Goal: Information Seeking & Learning: Find specific fact

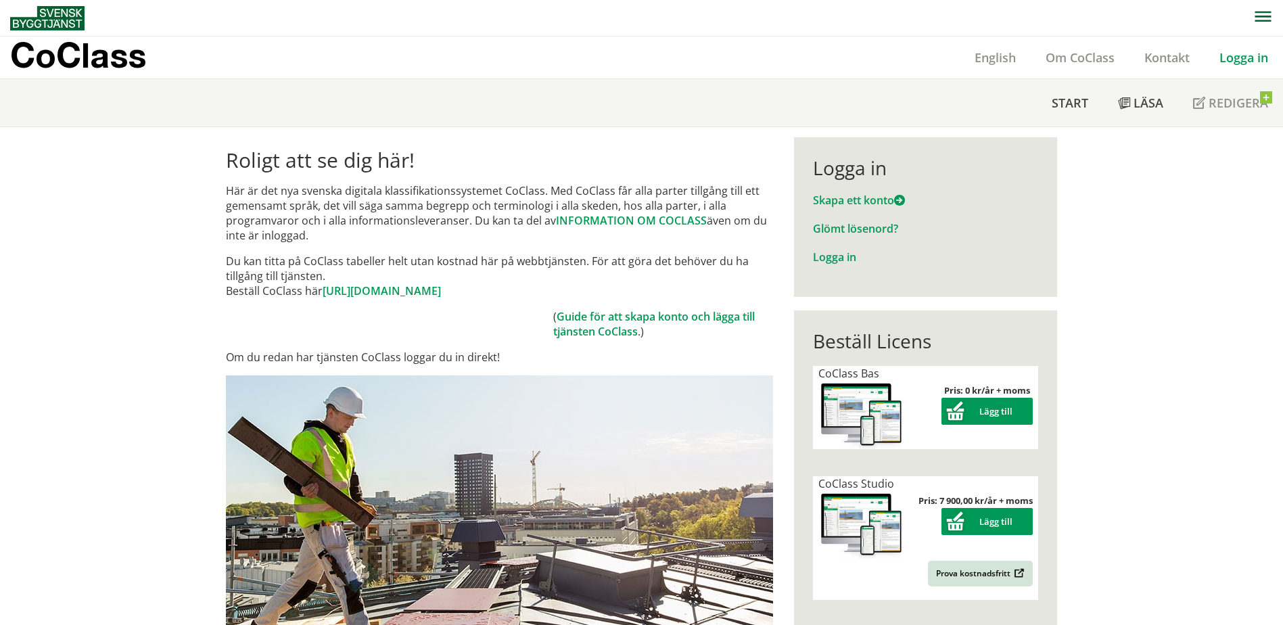
click at [1240, 57] on link "Logga in" at bounding box center [1243, 57] width 78 height 16
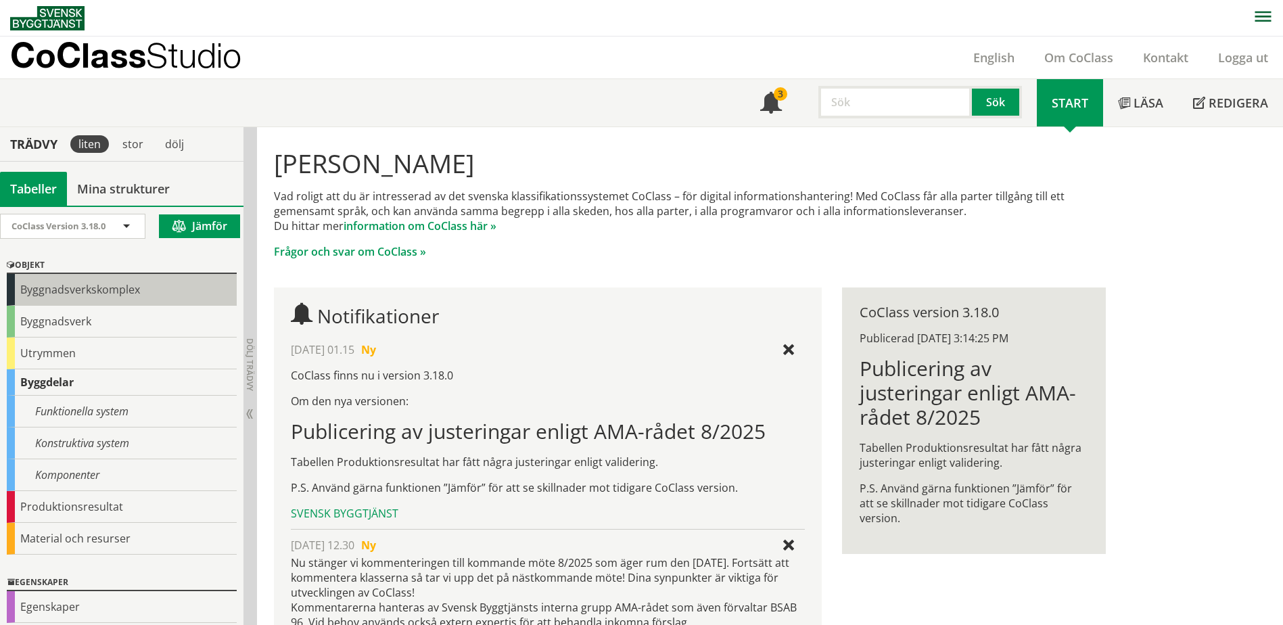
click at [73, 291] on div "Byggnadsverkskomplex" at bounding box center [122, 290] width 230 height 32
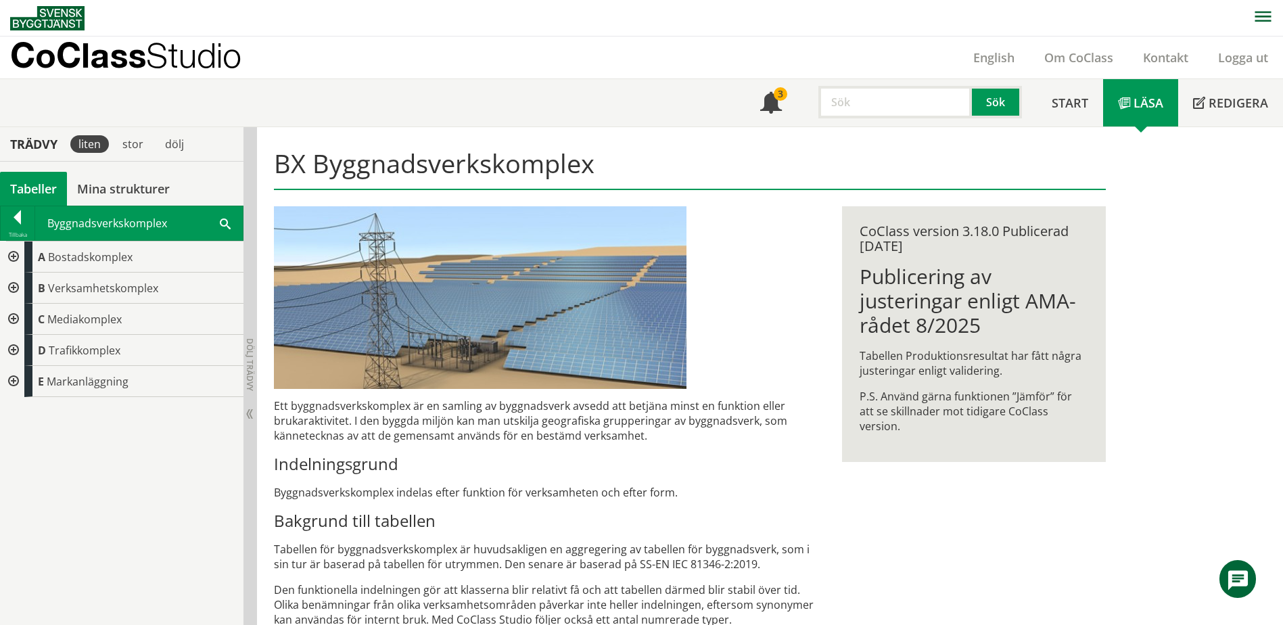
click at [11, 348] on div at bounding box center [12, 350] width 24 height 31
click at [23, 378] on div at bounding box center [23, 381] width 24 height 31
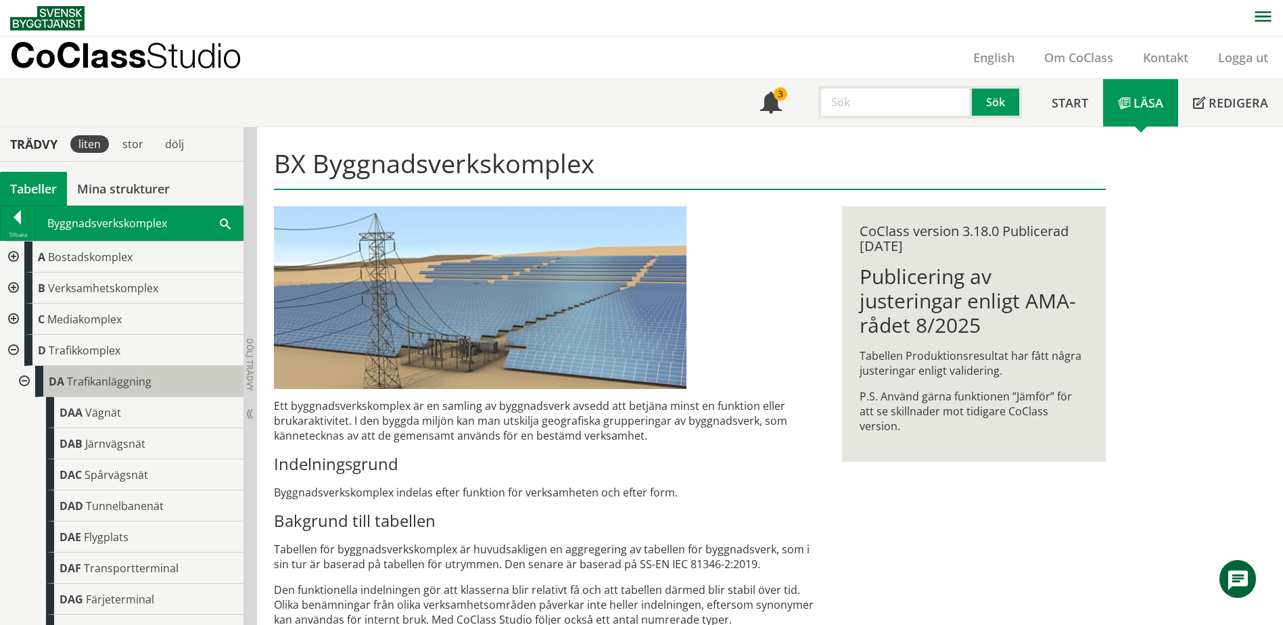
scroll to position [52, 0]
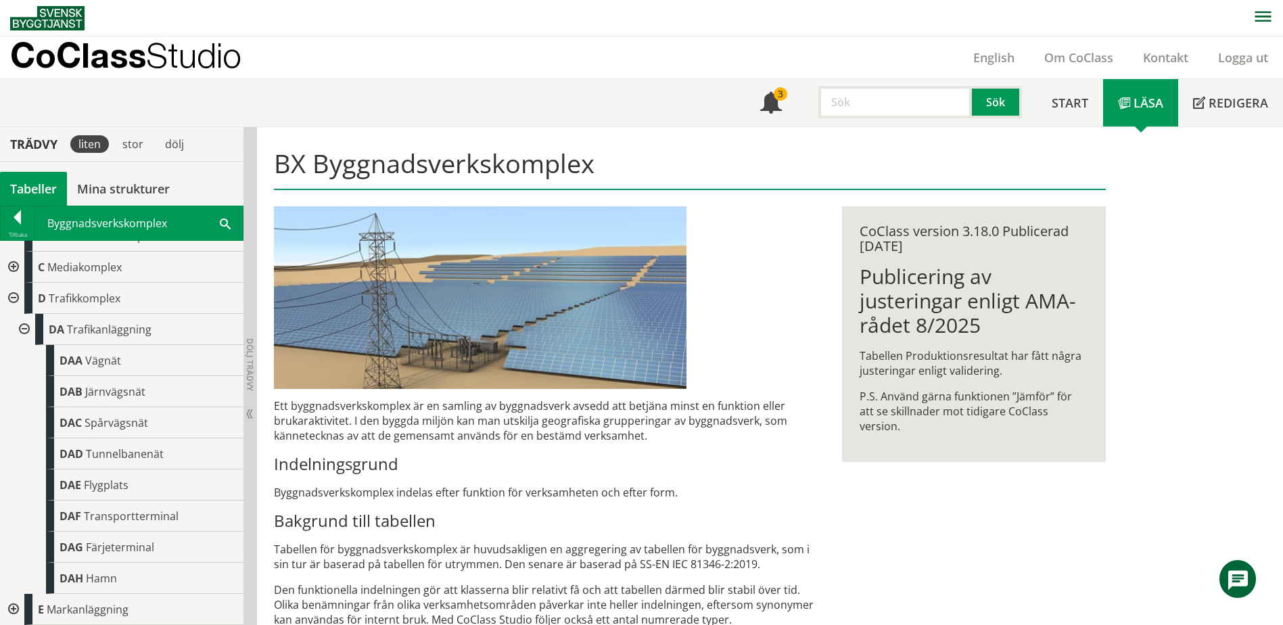
click at [24, 327] on div at bounding box center [23, 329] width 24 height 31
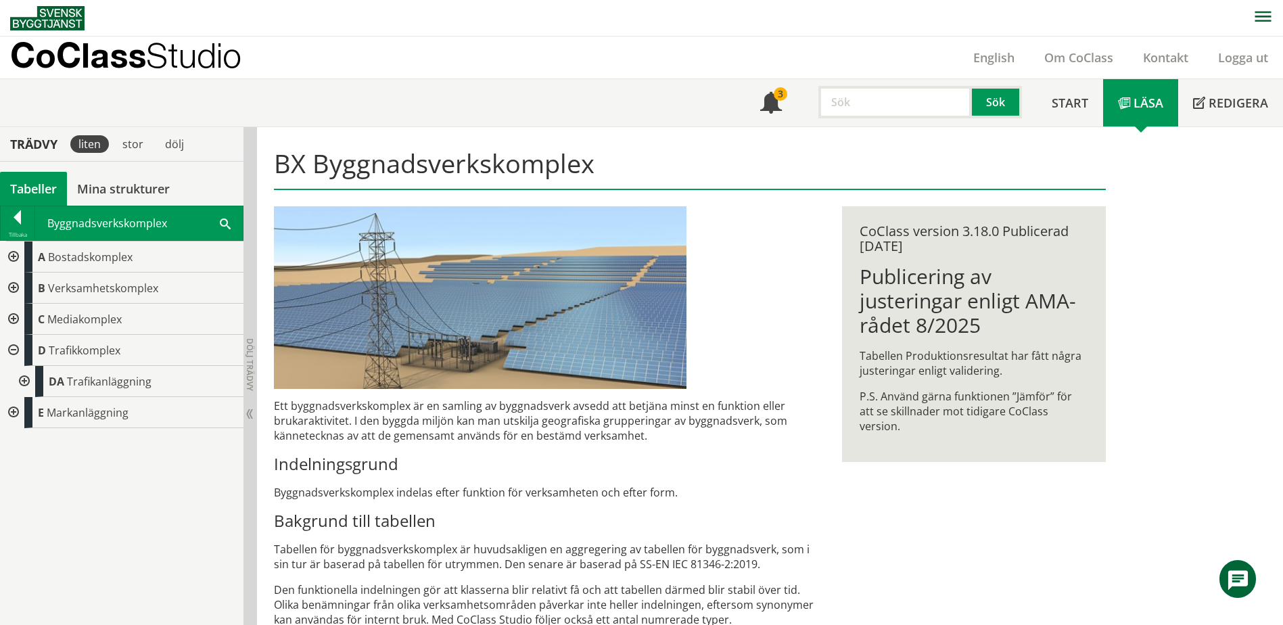
scroll to position [0, 0]
click at [16, 352] on div at bounding box center [12, 350] width 24 height 31
click at [15, 258] on div at bounding box center [12, 256] width 24 height 31
click at [20, 285] on div at bounding box center [23, 288] width 24 height 31
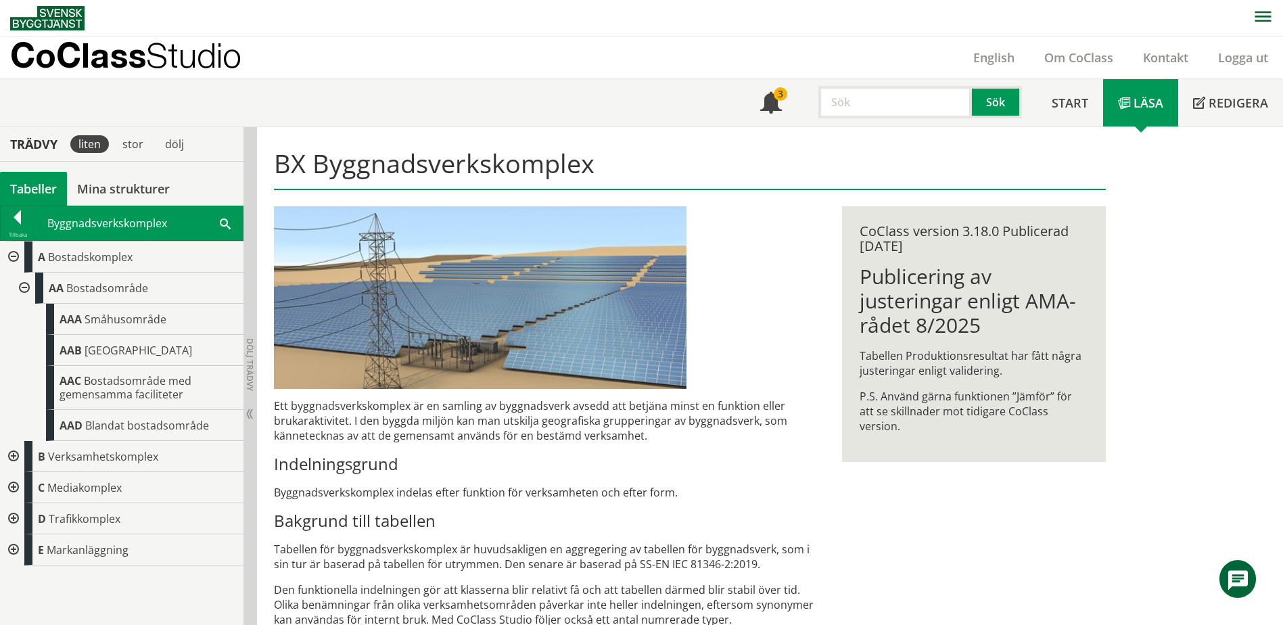
click at [15, 262] on div at bounding box center [12, 256] width 24 height 31
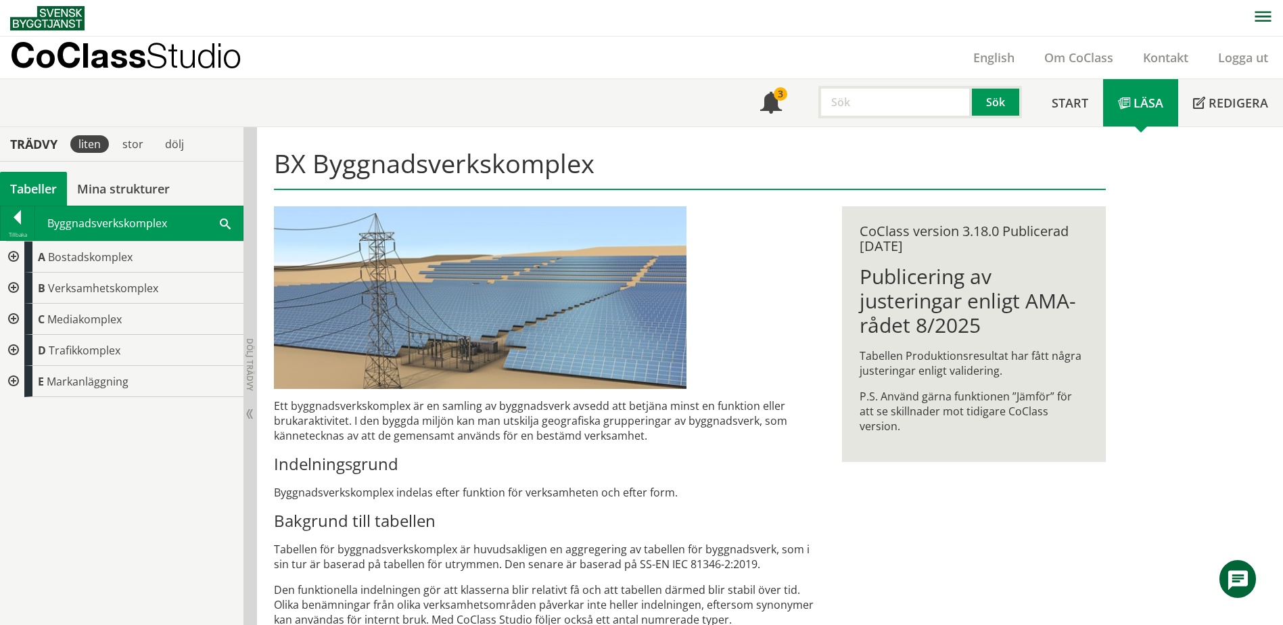
click at [15, 292] on div at bounding box center [12, 288] width 24 height 31
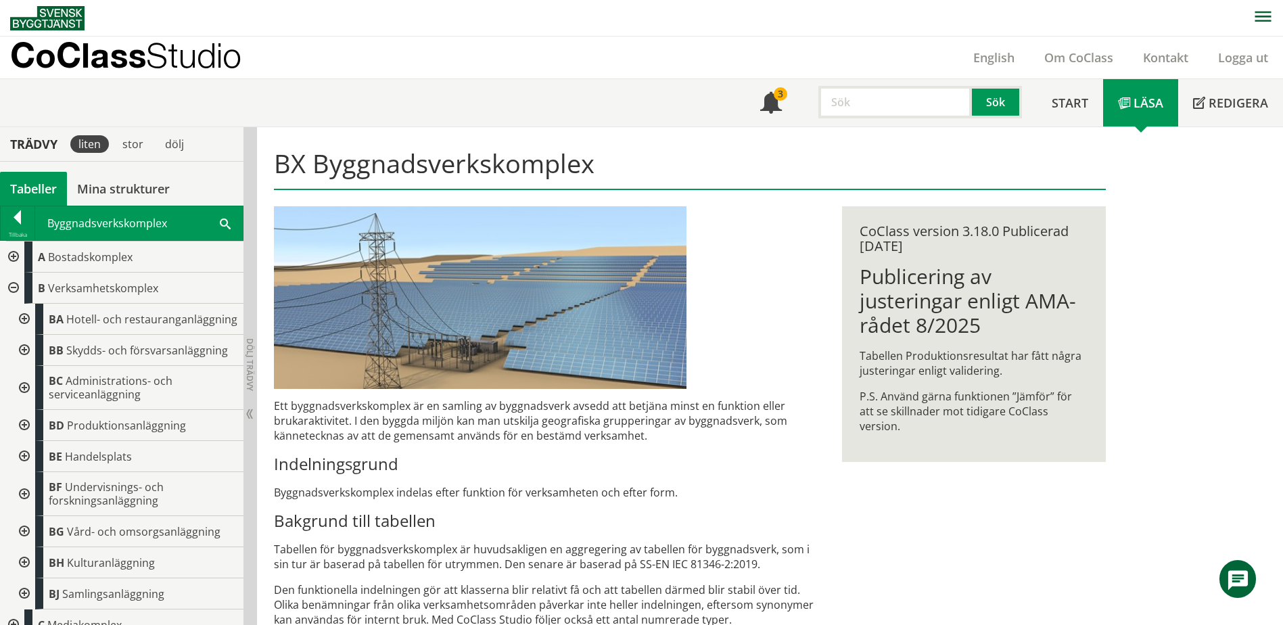
click at [13, 287] on div at bounding box center [12, 288] width 24 height 31
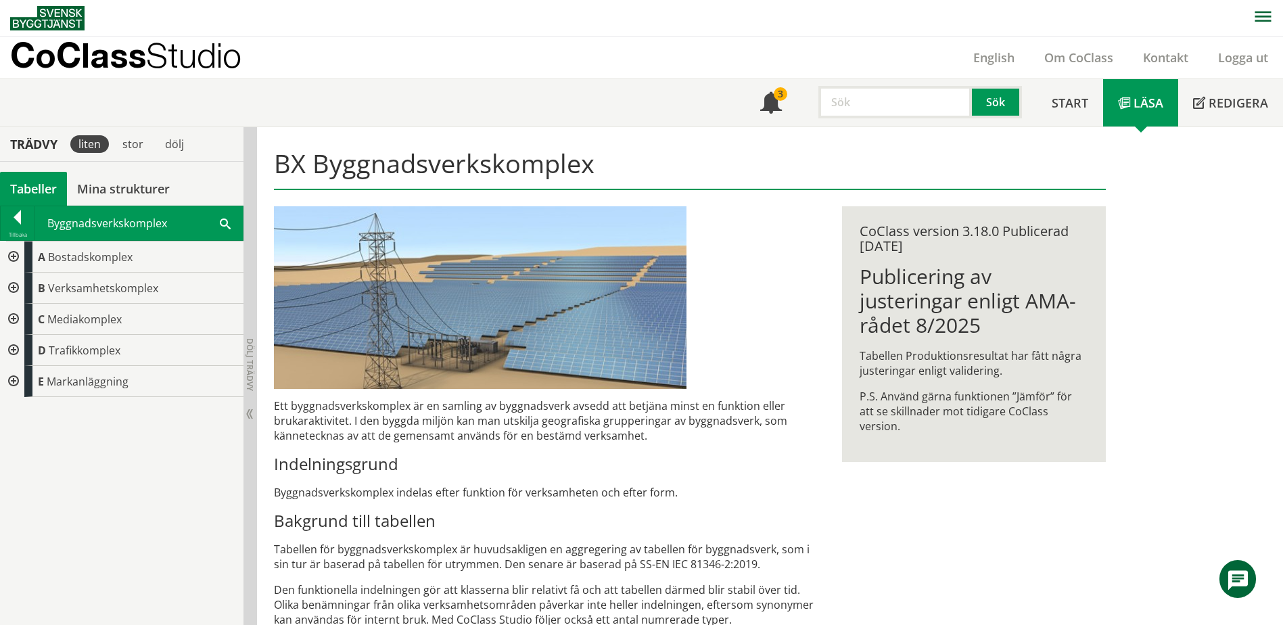
click at [16, 316] on div at bounding box center [12, 319] width 24 height 31
click at [13, 347] on div at bounding box center [12, 350] width 24 height 31
click at [20, 379] on div at bounding box center [23, 381] width 24 height 31
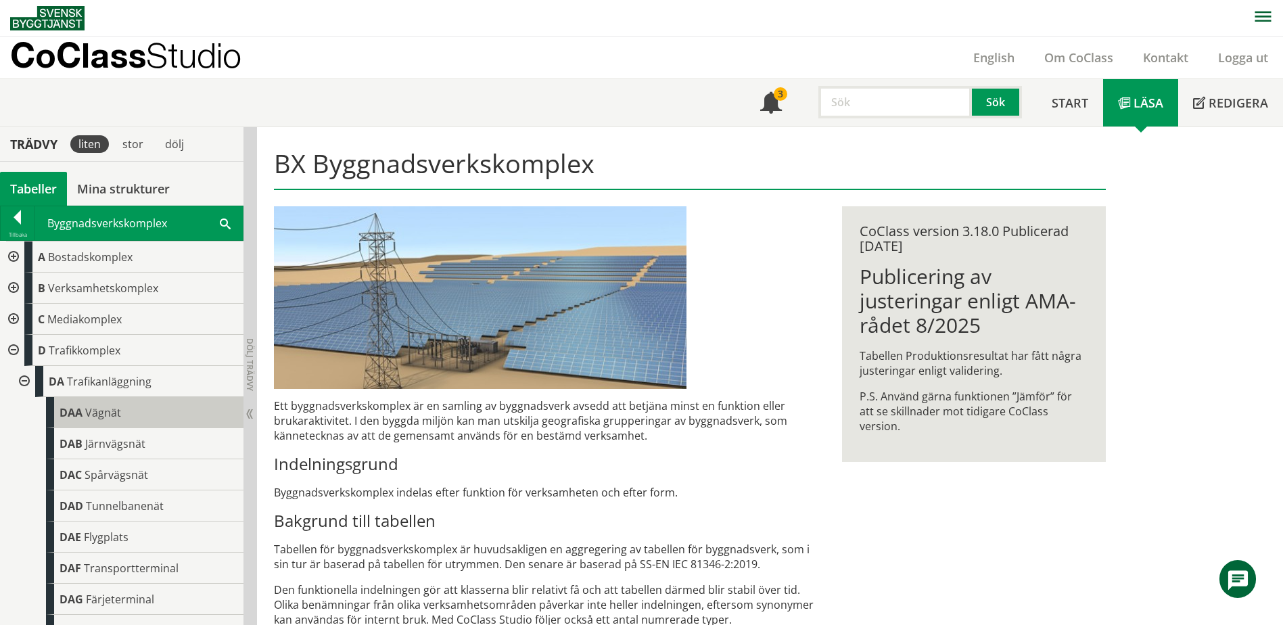
scroll to position [52, 0]
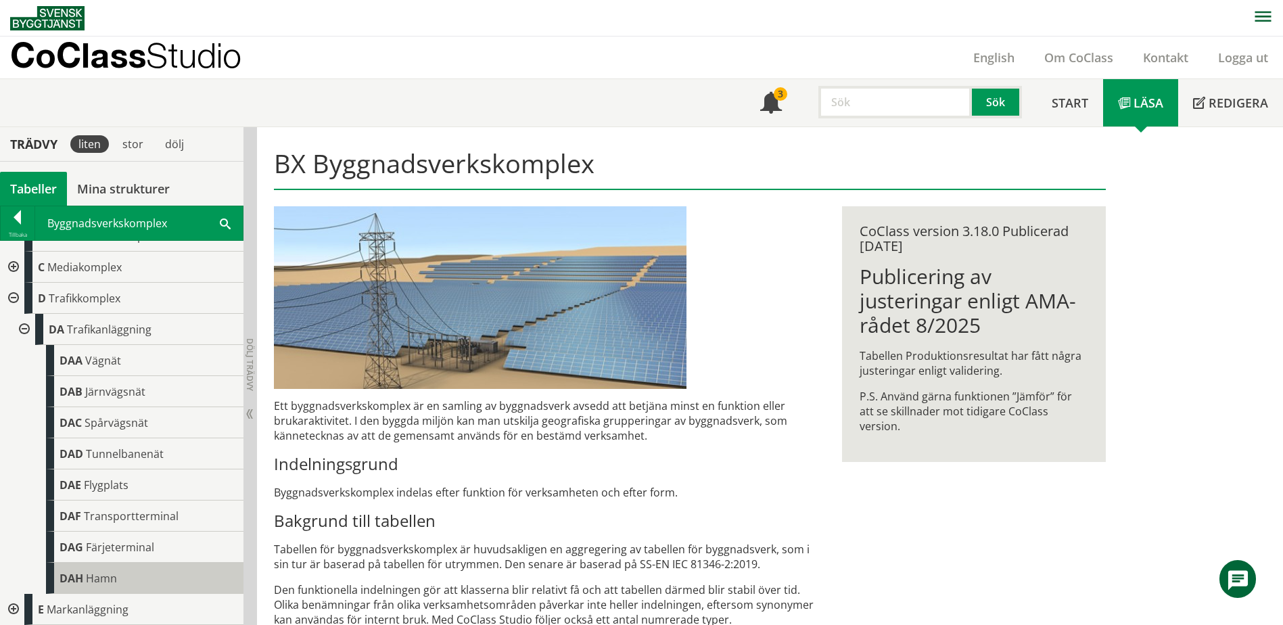
click at [80, 580] on span "DAH" at bounding box center [72, 578] width 24 height 15
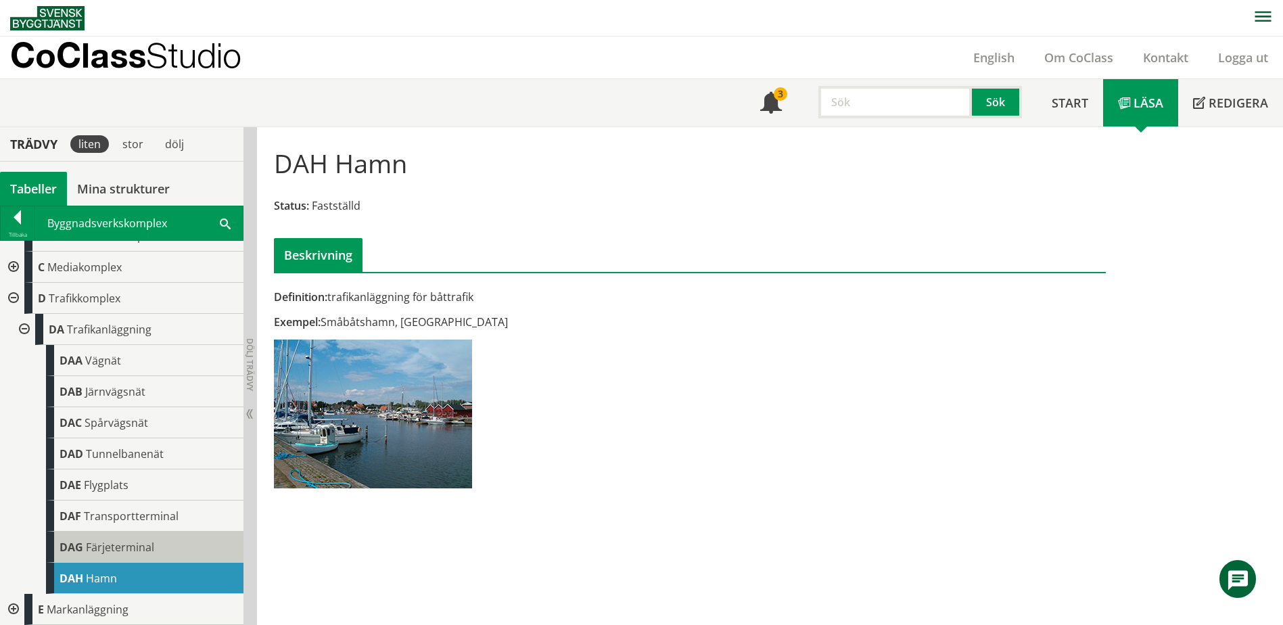
click at [103, 549] on span "Färjeterminal" at bounding box center [120, 547] width 68 height 15
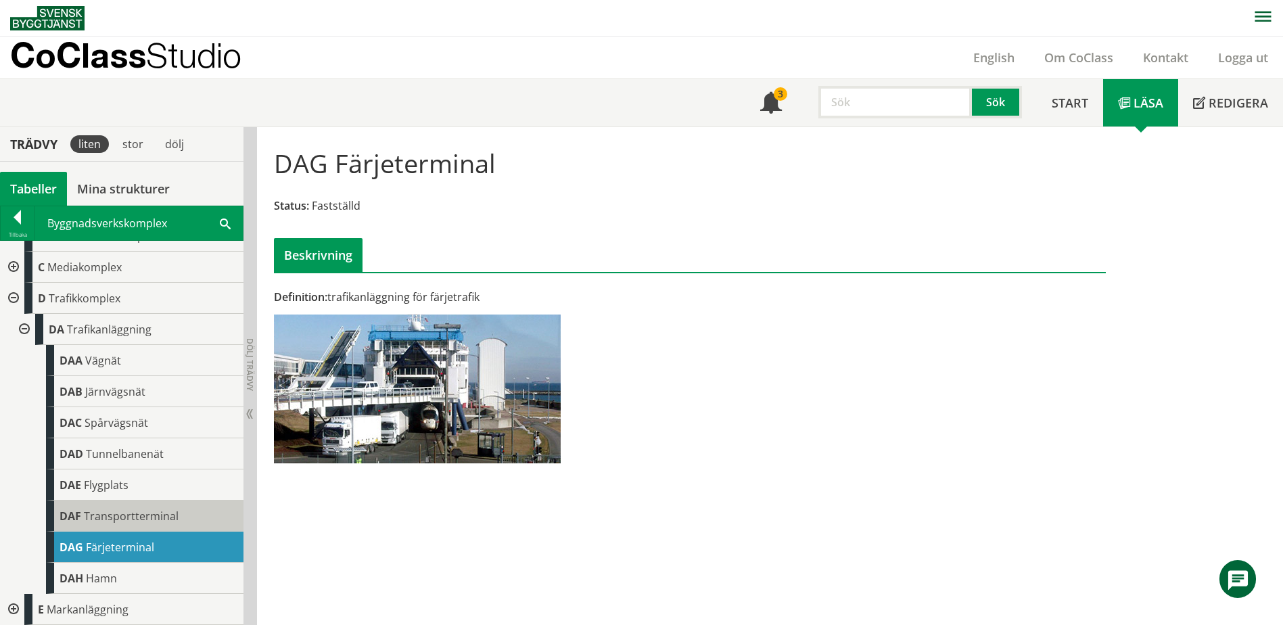
click at [115, 521] on span "Transportterminal" at bounding box center [131, 516] width 95 height 15
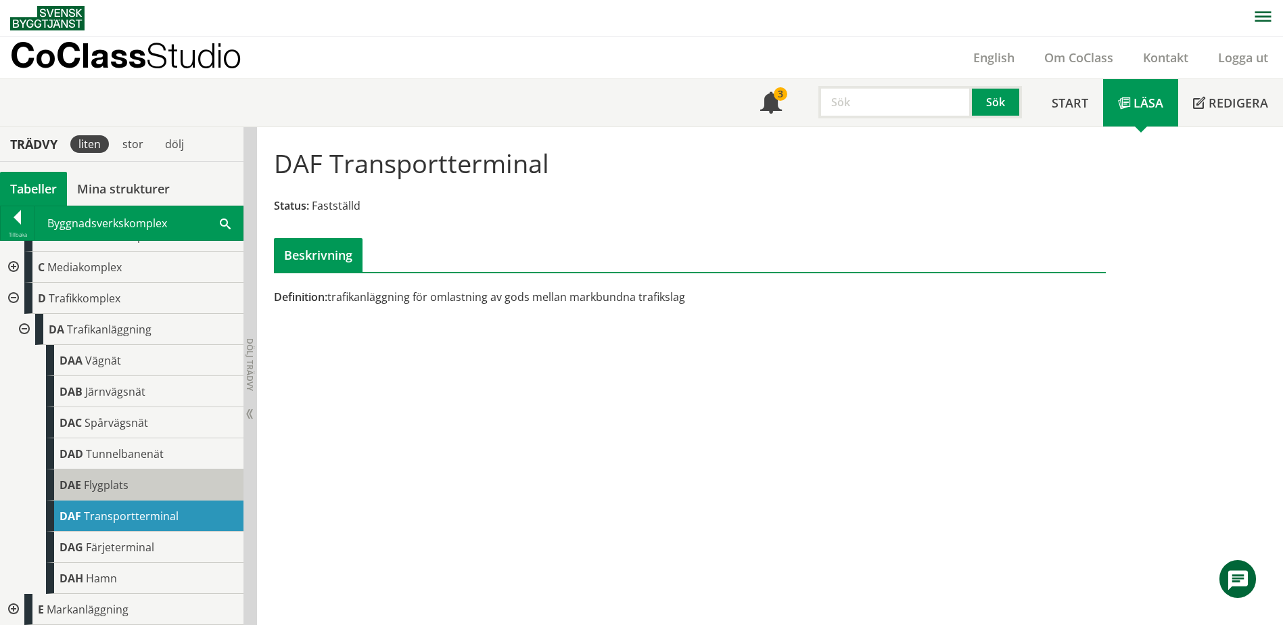
click at [94, 490] on span "Flygplats" at bounding box center [106, 484] width 45 height 15
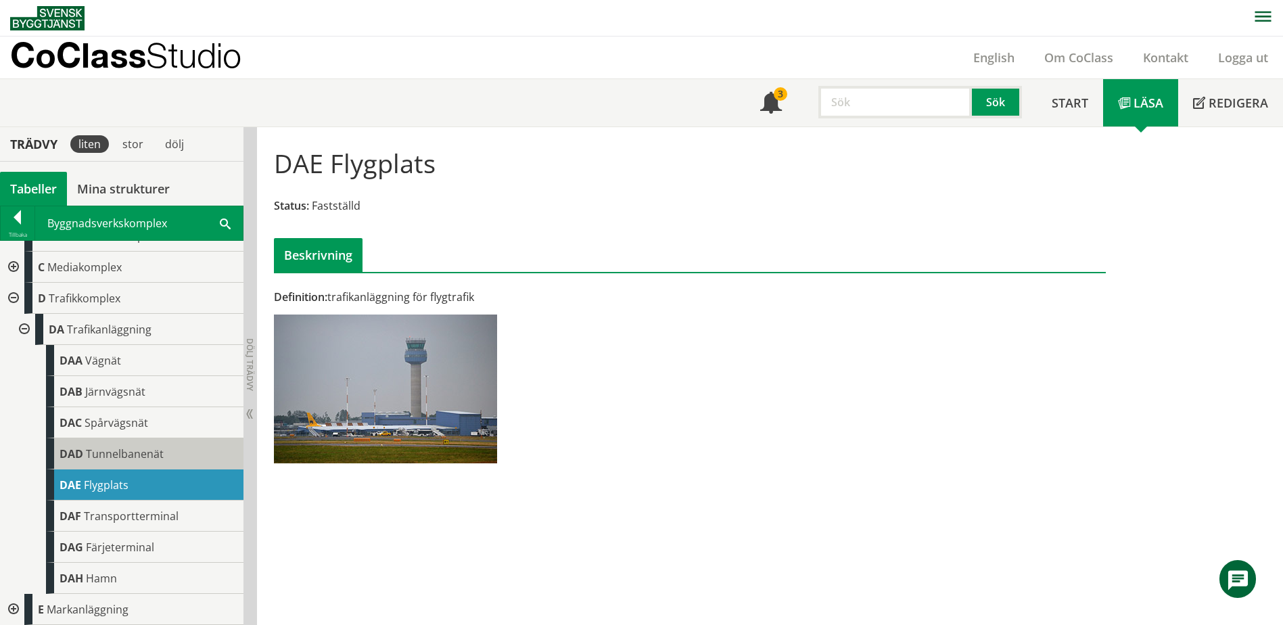
click at [104, 458] on span "Tunnelbanenät" at bounding box center [125, 453] width 78 height 15
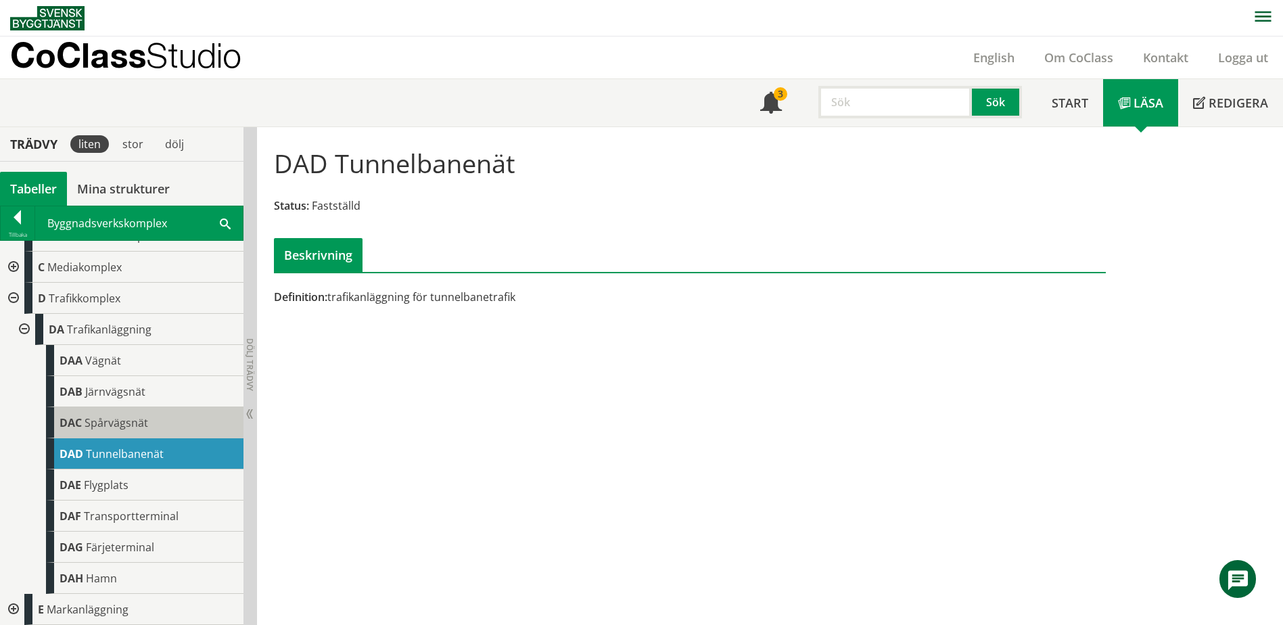
click at [118, 415] on span "Spårvägsnät" at bounding box center [117, 422] width 64 height 15
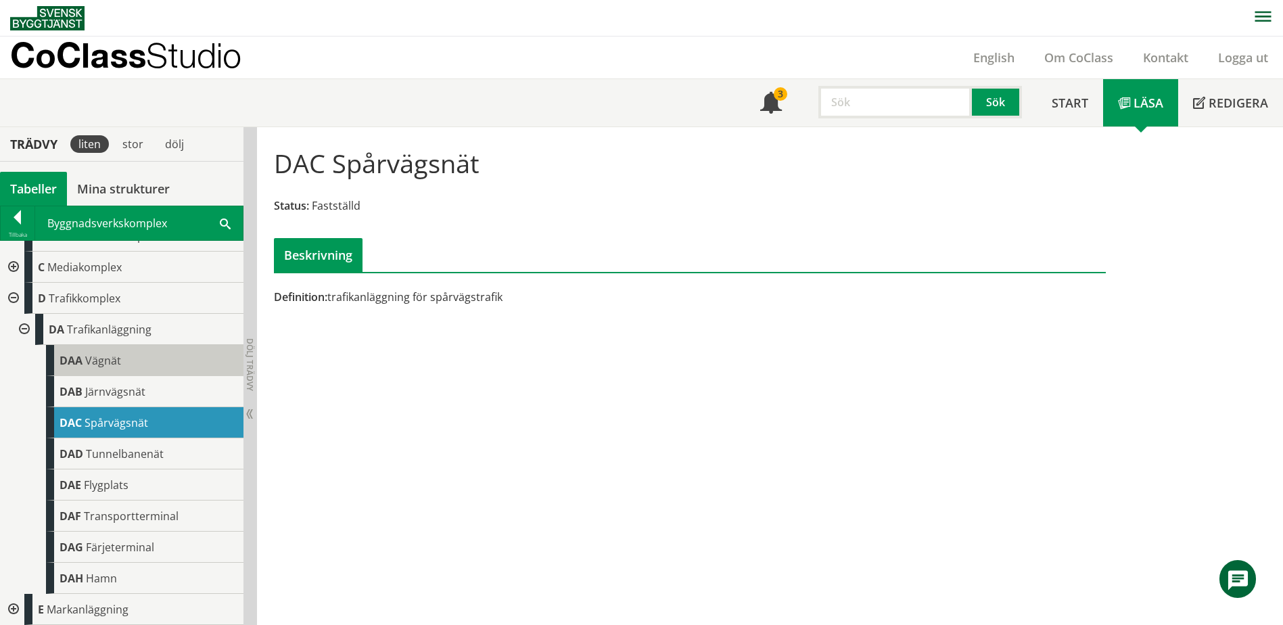
click at [131, 362] on div "DAA Vägnät" at bounding box center [144, 360] width 197 height 31
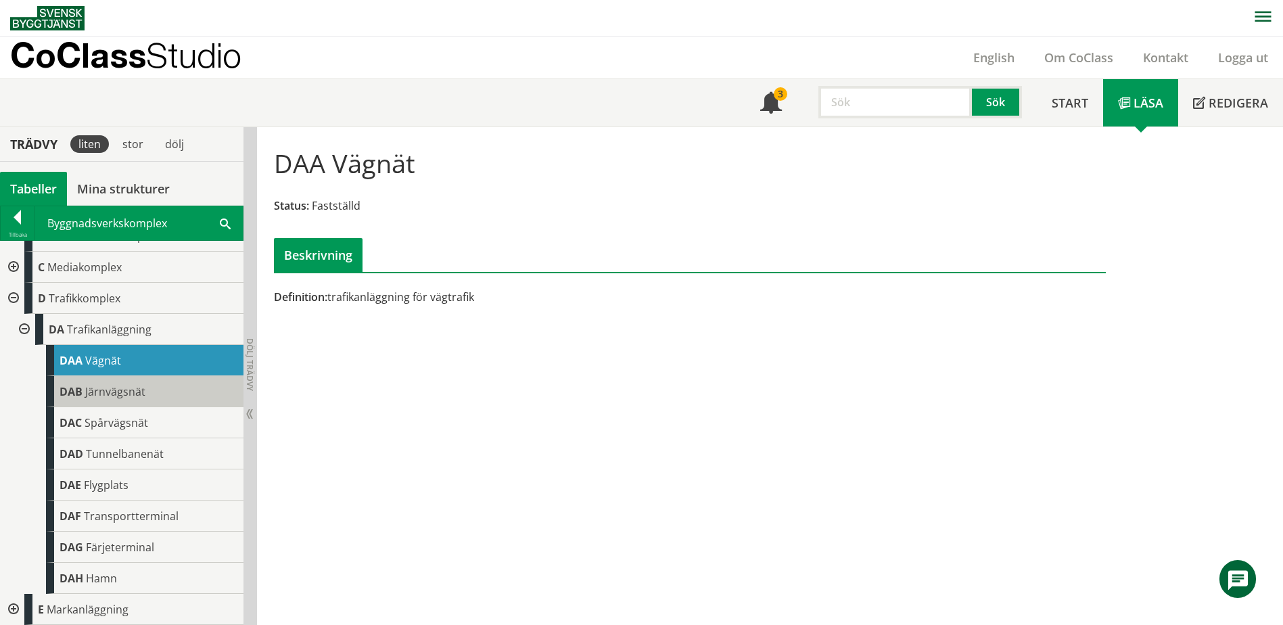
click at [124, 390] on span "Järnvägsnät" at bounding box center [115, 391] width 60 height 15
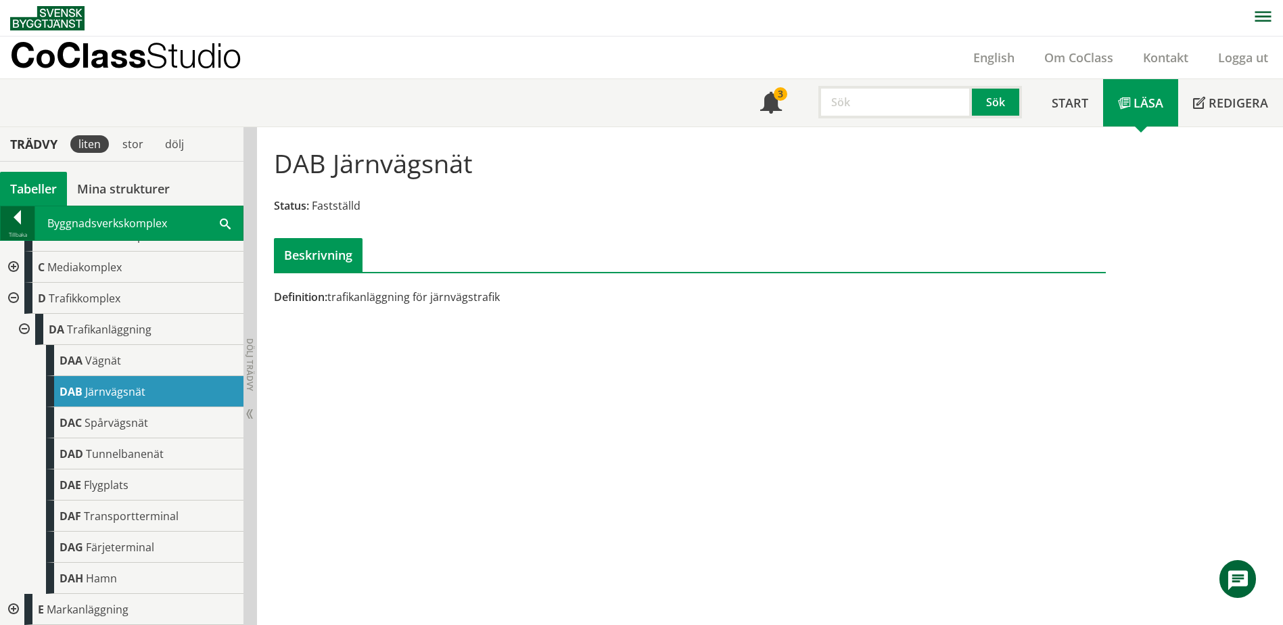
click at [22, 213] on div at bounding box center [18, 219] width 34 height 19
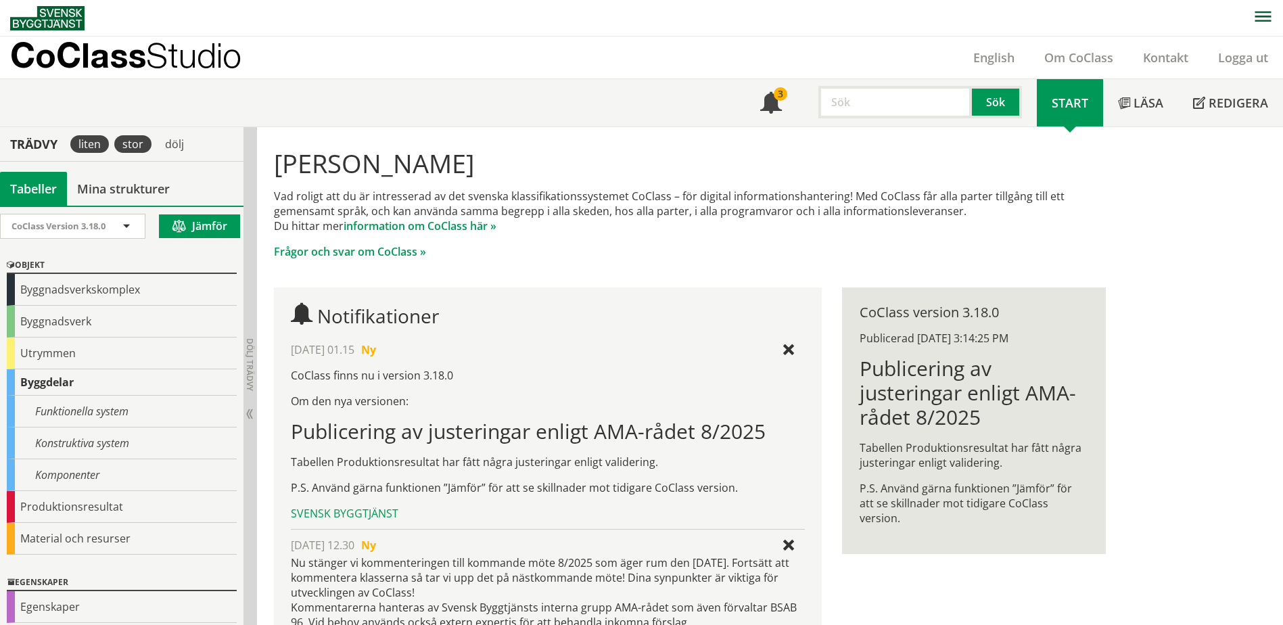
click at [140, 144] on div "stor" at bounding box center [132, 144] width 37 height 18
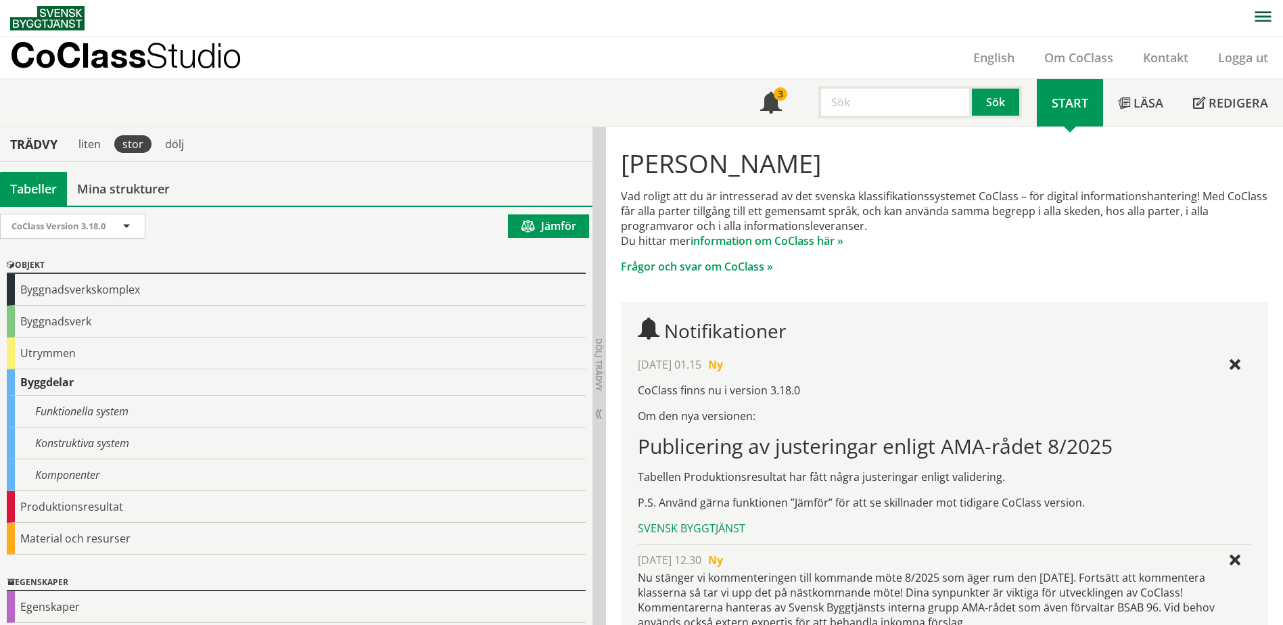
click at [140, 144] on div "stor" at bounding box center [132, 144] width 37 height 18
click at [103, 144] on div "liten" at bounding box center [89, 144] width 39 height 18
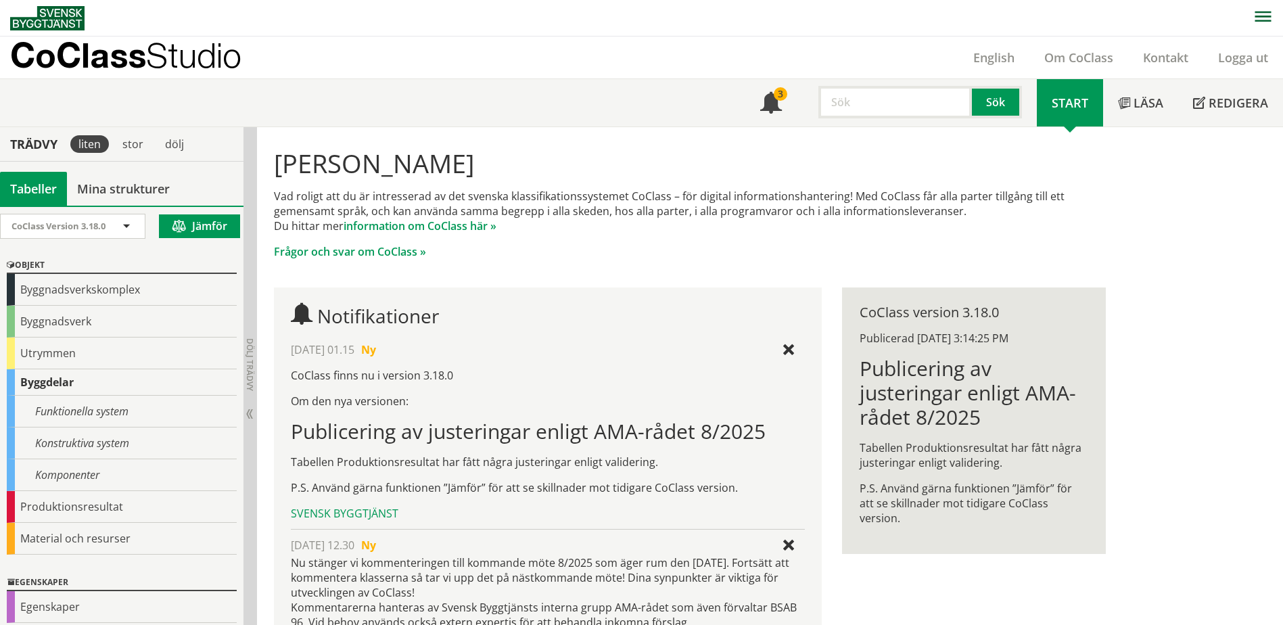
click at [874, 99] on input "text" at bounding box center [894, 102] width 153 height 32
type input "E"
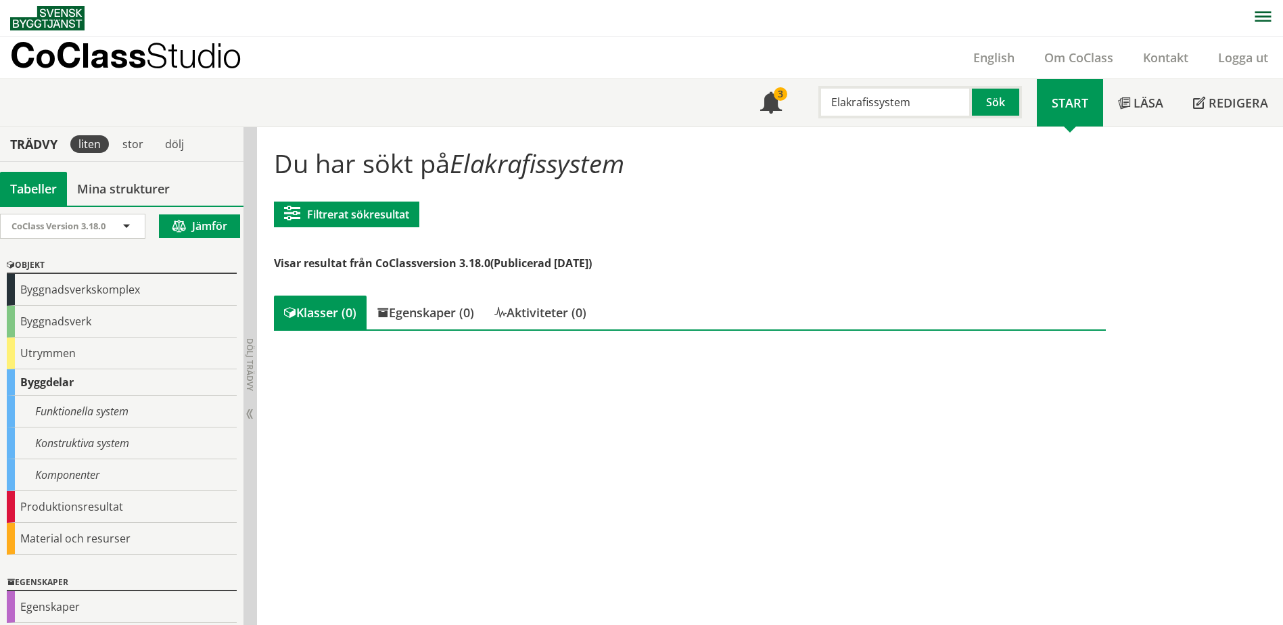
click at [874, 102] on input "Elakrafissystem" at bounding box center [894, 102] width 153 height 32
click at [877, 103] on input "Elakraftssystem" at bounding box center [894, 102] width 153 height 32
click at [929, 102] on input "Elakraftsystem" at bounding box center [894, 102] width 153 height 32
click at [861, 102] on input "Elakraftsystem" at bounding box center [894, 102] width 153 height 32
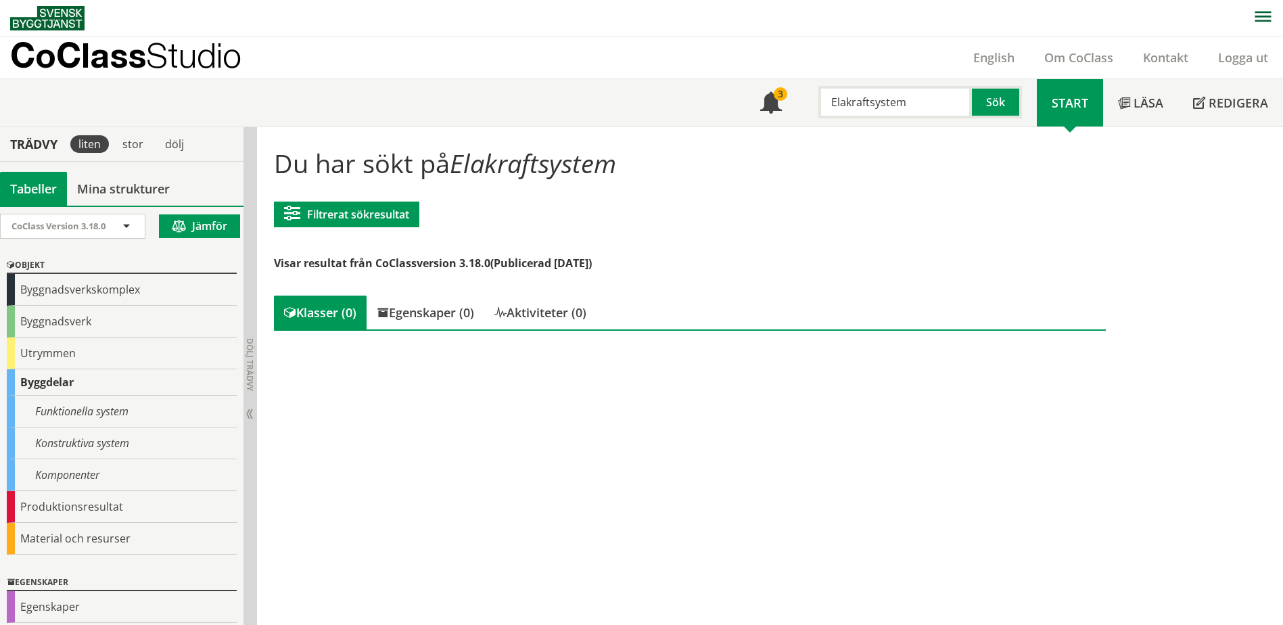
click at [845, 101] on input "Elakraftsystem" at bounding box center [894, 102] width 153 height 32
type input "kraftsystem"
